Goal: Find specific page/section: Find specific page/section

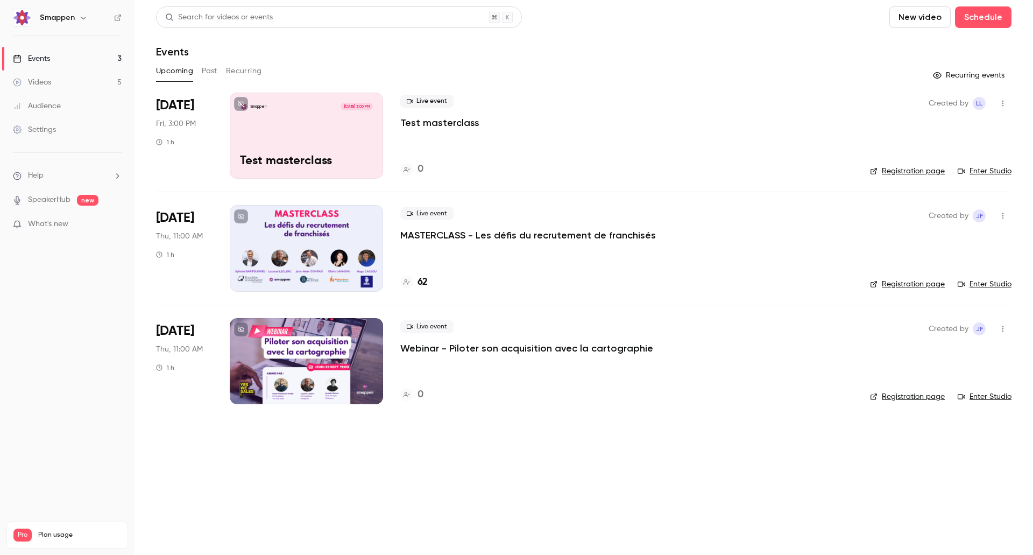
click at [422, 283] on h4 "62" at bounding box center [422, 282] width 10 height 15
